Goal: Information Seeking & Learning: Learn about a topic

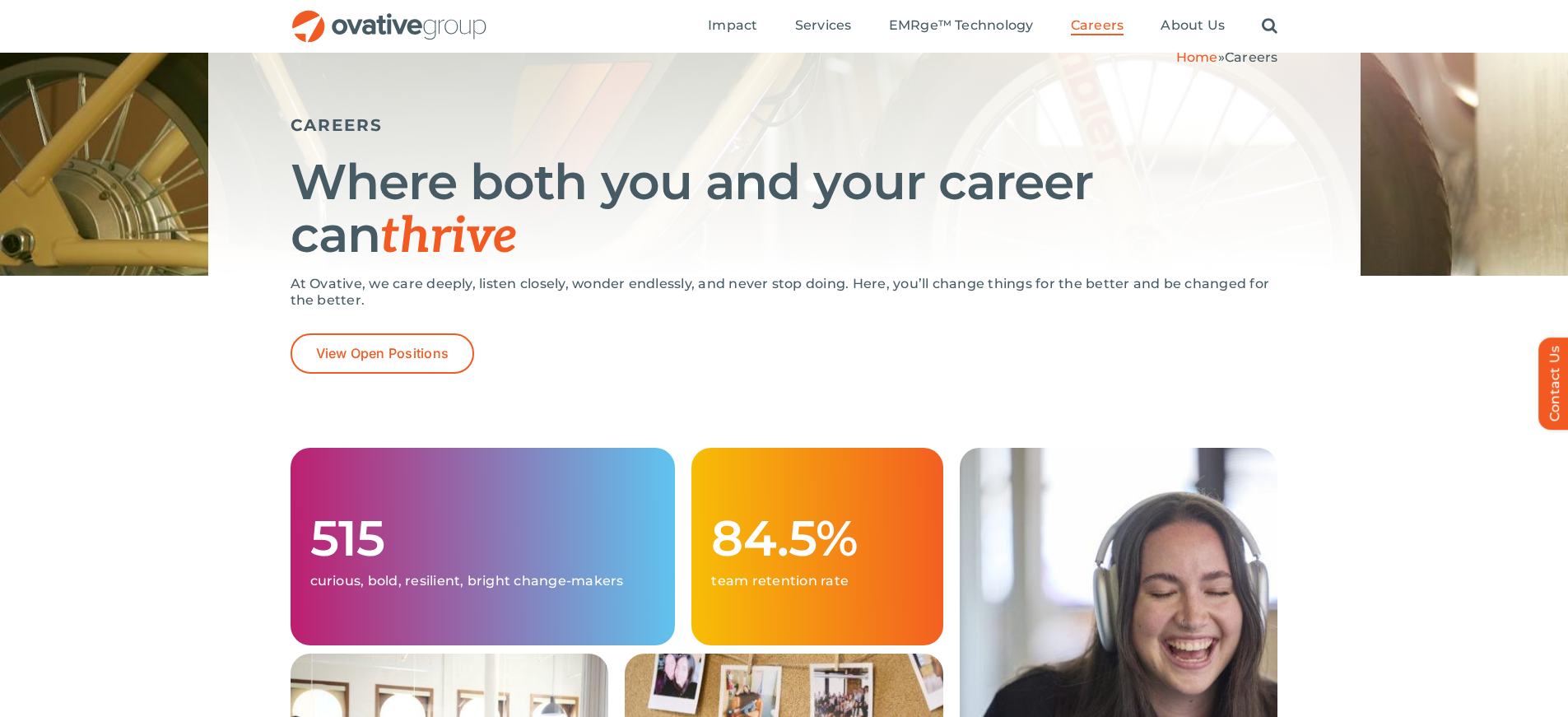
scroll to position [4, 0]
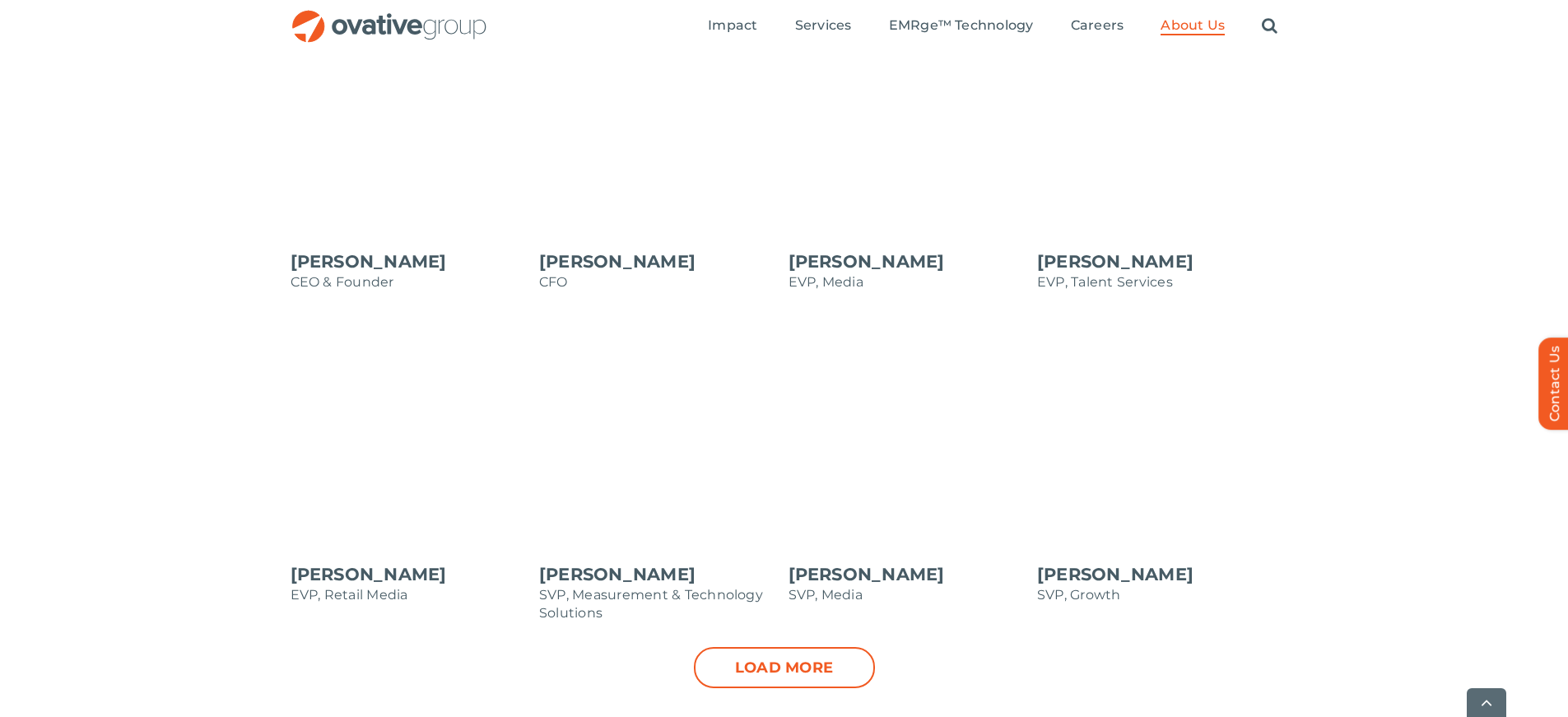
scroll to position [1513, 0]
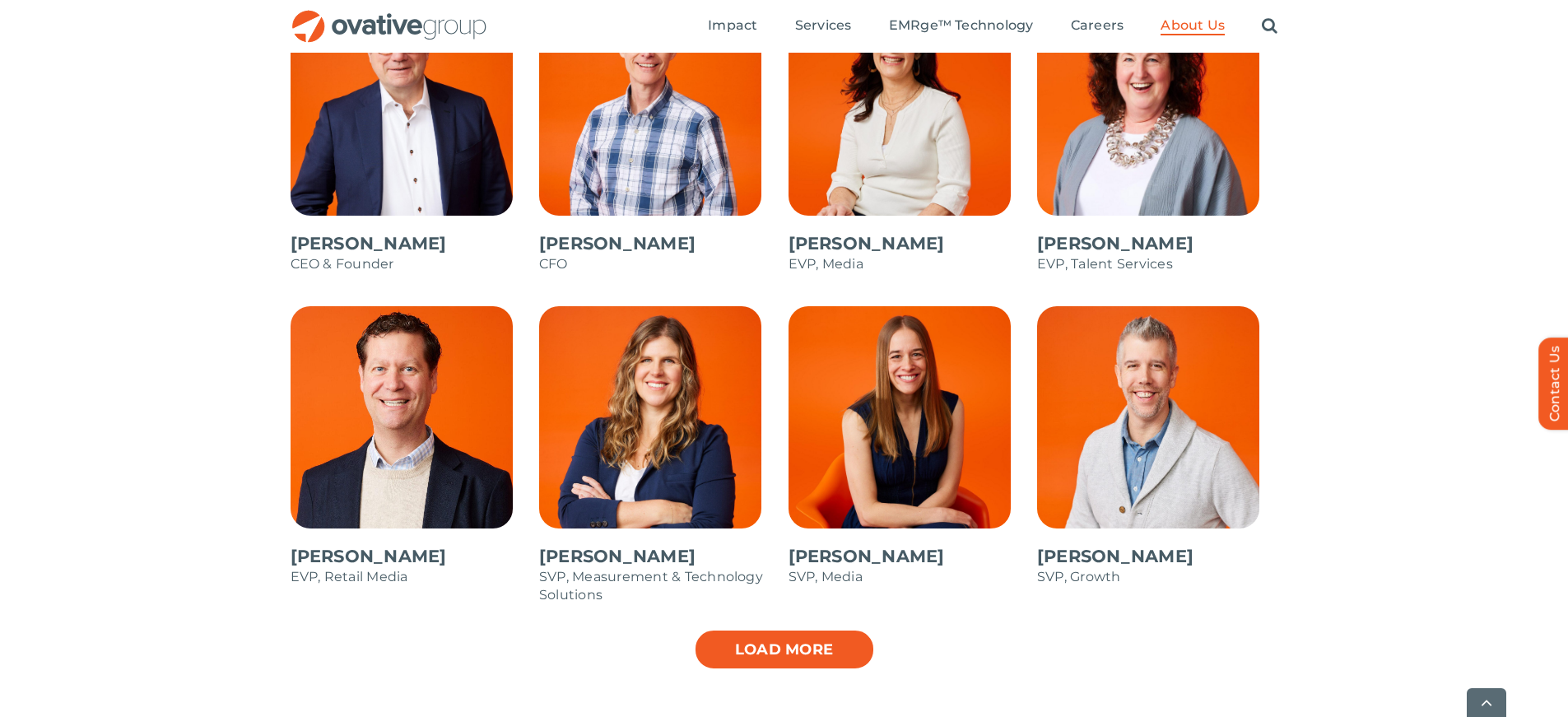
click at [793, 655] on link "Load more" at bounding box center [784, 649] width 181 height 41
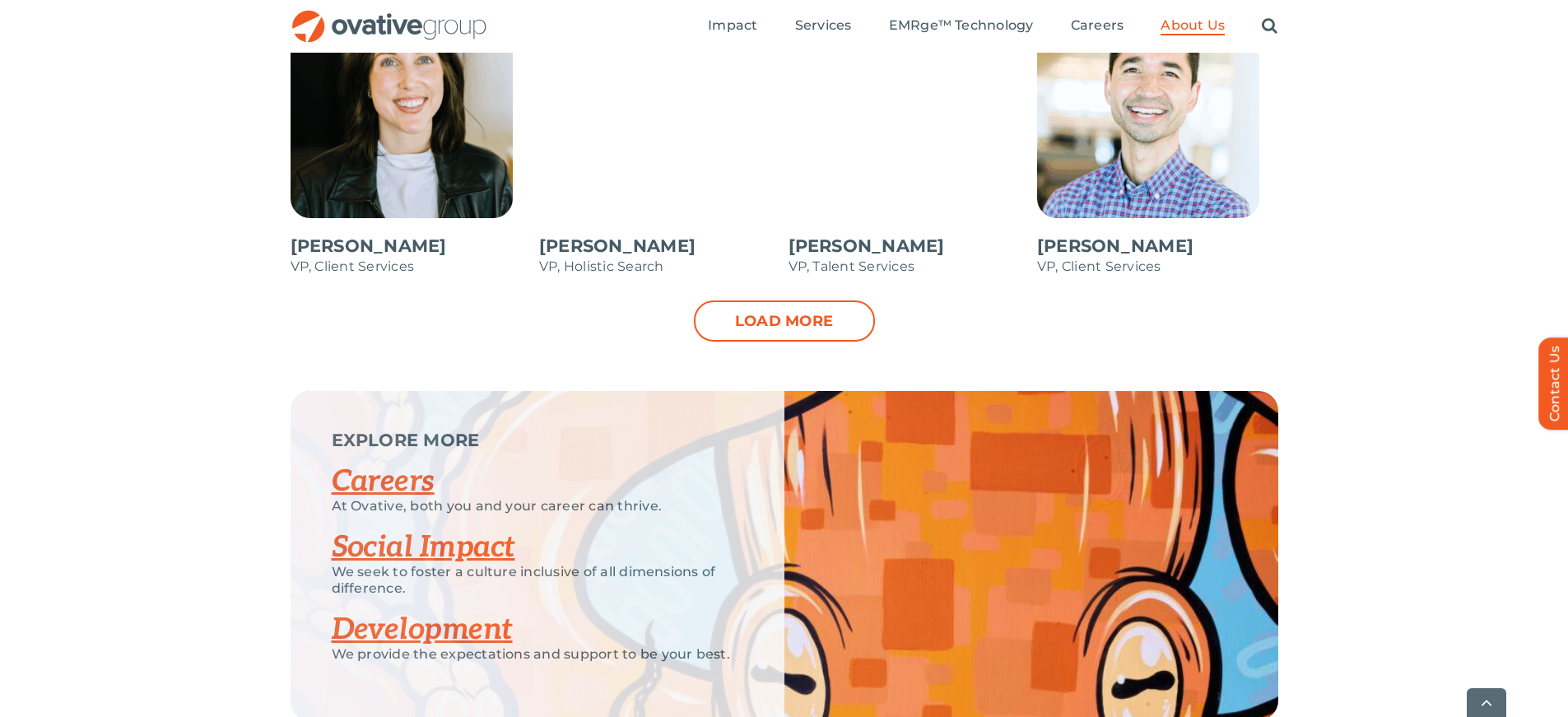
scroll to position [2525, 0]
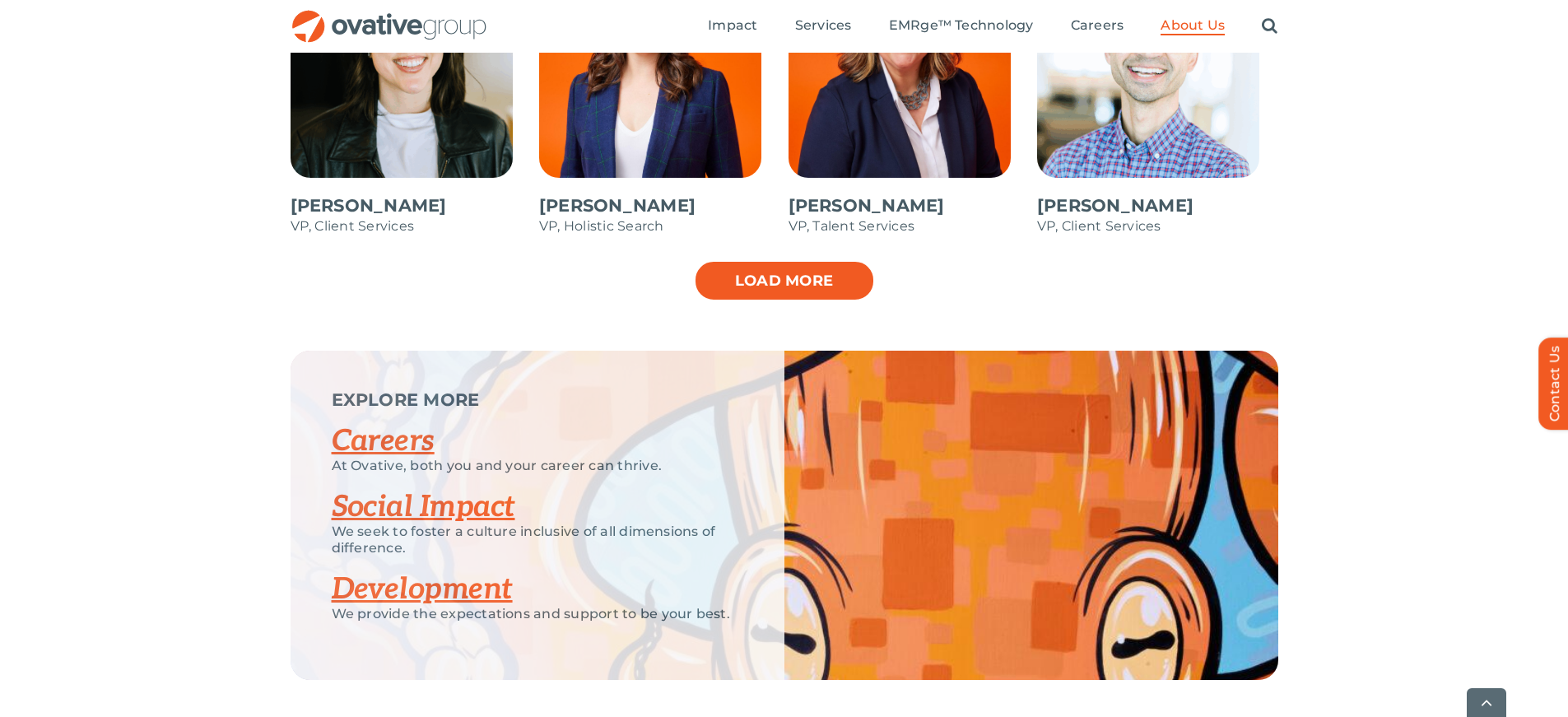
click at [788, 271] on link "Load more" at bounding box center [784, 280] width 181 height 41
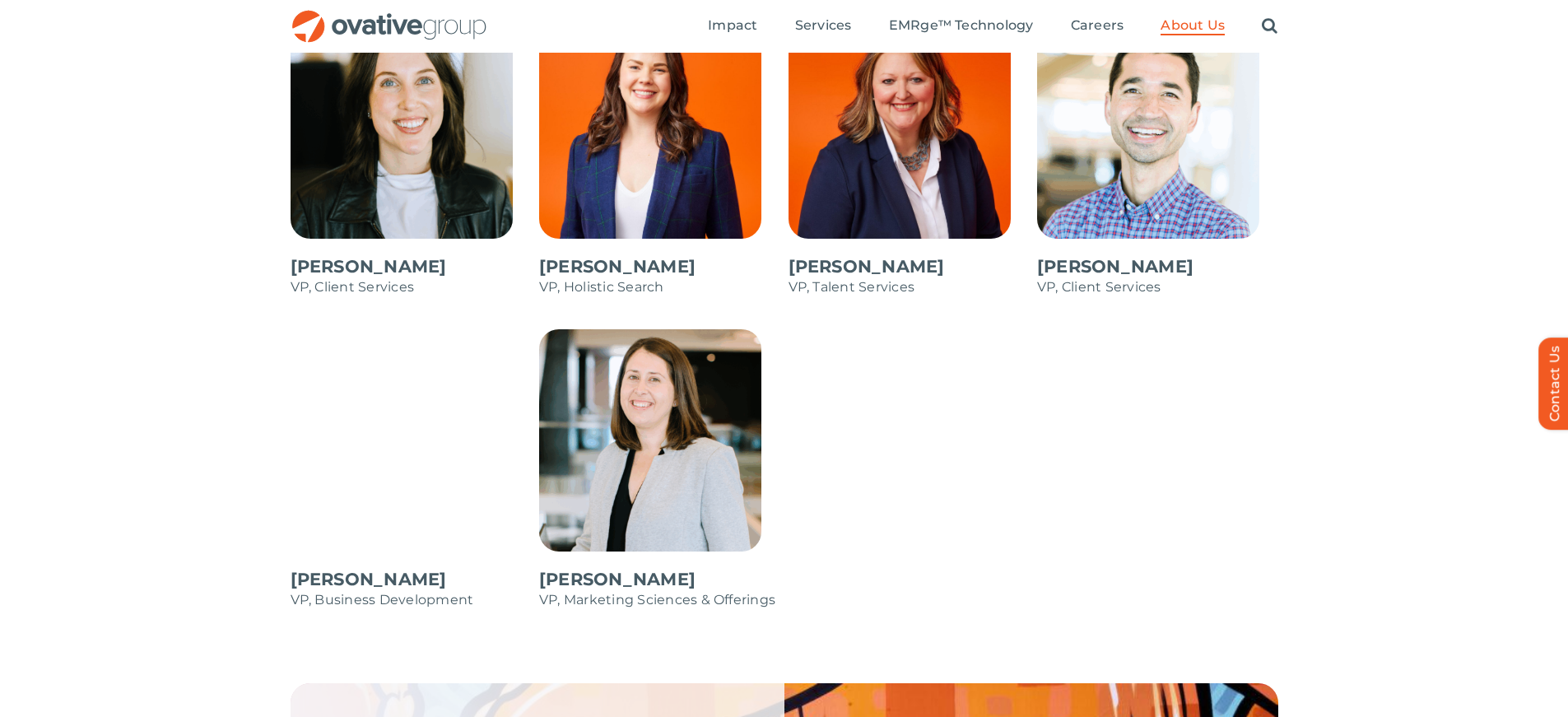
scroll to position [2464, 0]
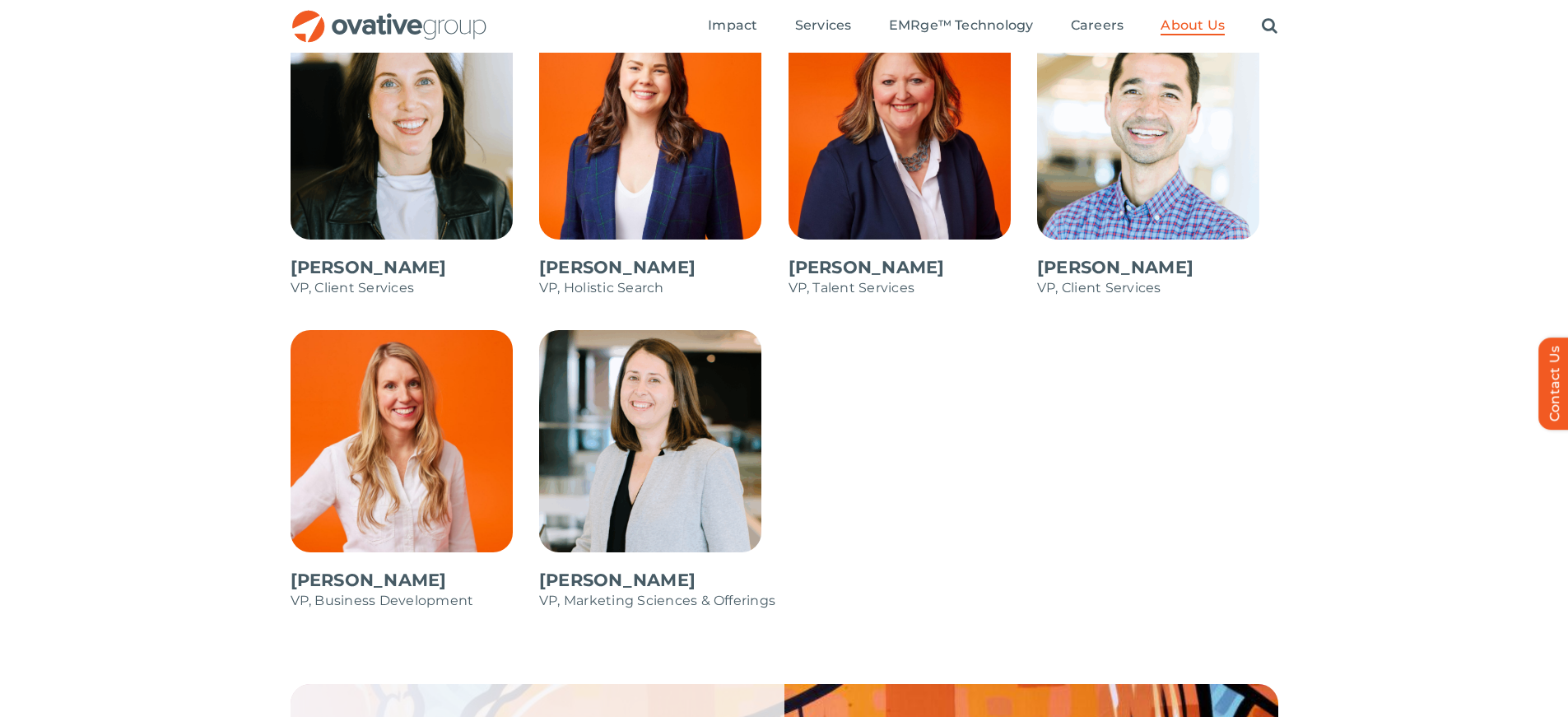
click at [623, 437] on span at bounding box center [659, 478] width 241 height 296
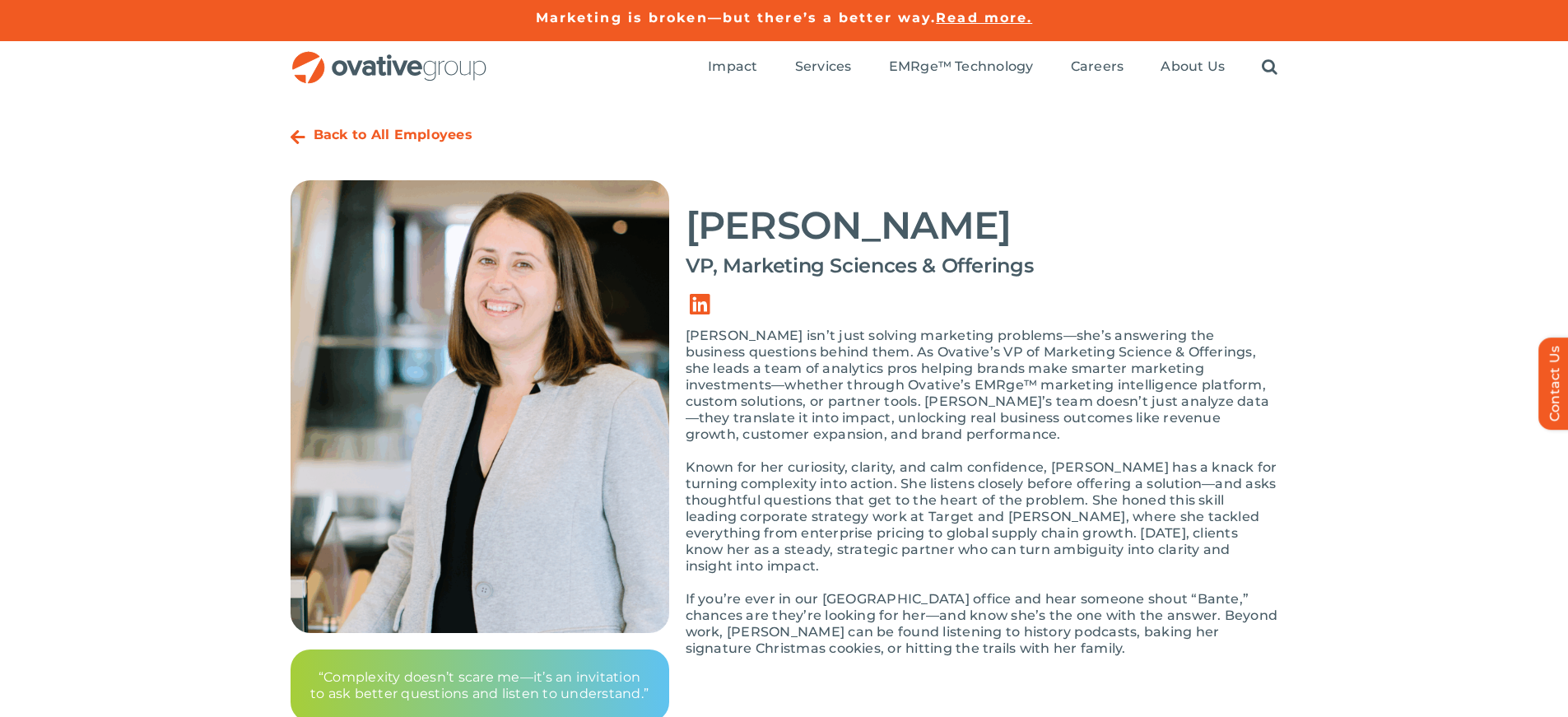
click at [329, 148] on div "Back to All Employees" at bounding box center [392, 136] width 159 height 37
click at [341, 130] on strong "Back to All Employees" at bounding box center [392, 135] width 159 height 16
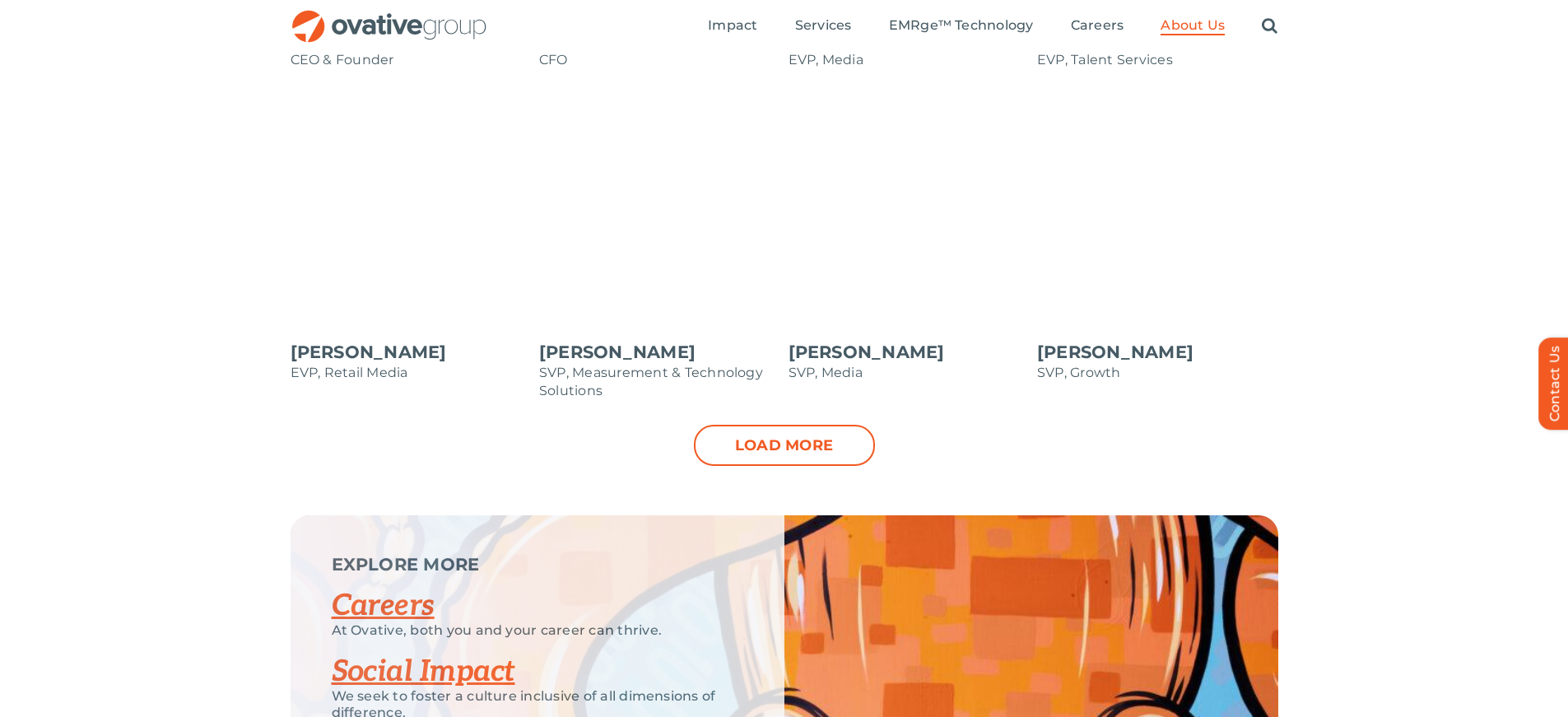
scroll to position [1713, 0]
